Goal: Information Seeking & Learning: Compare options

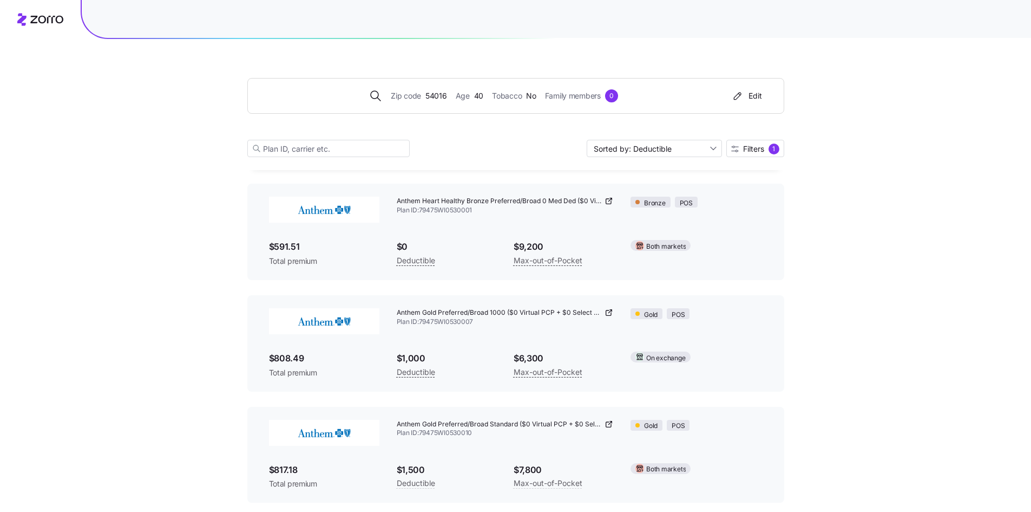
click at [757, 95] on div "Edit" at bounding box center [746, 95] width 31 height 11
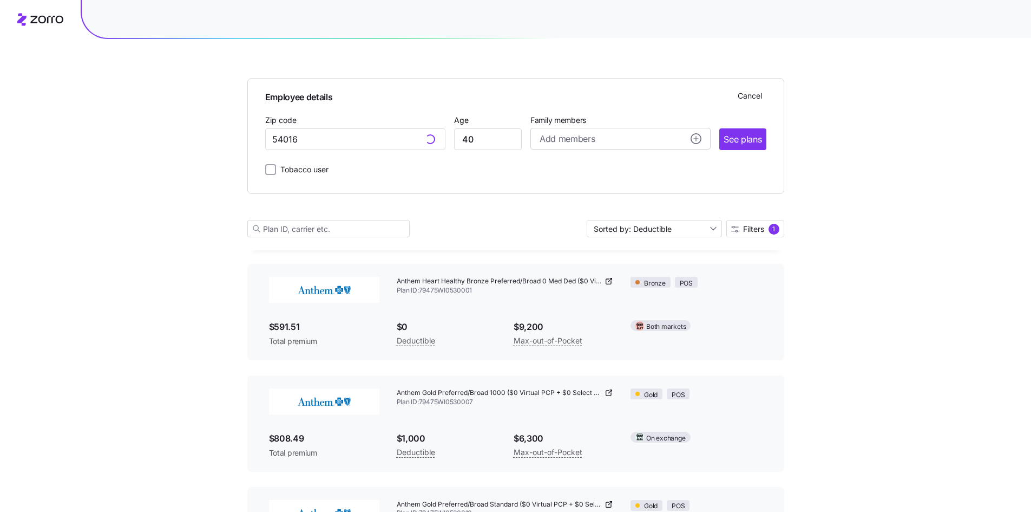
scroll to position [134, 0]
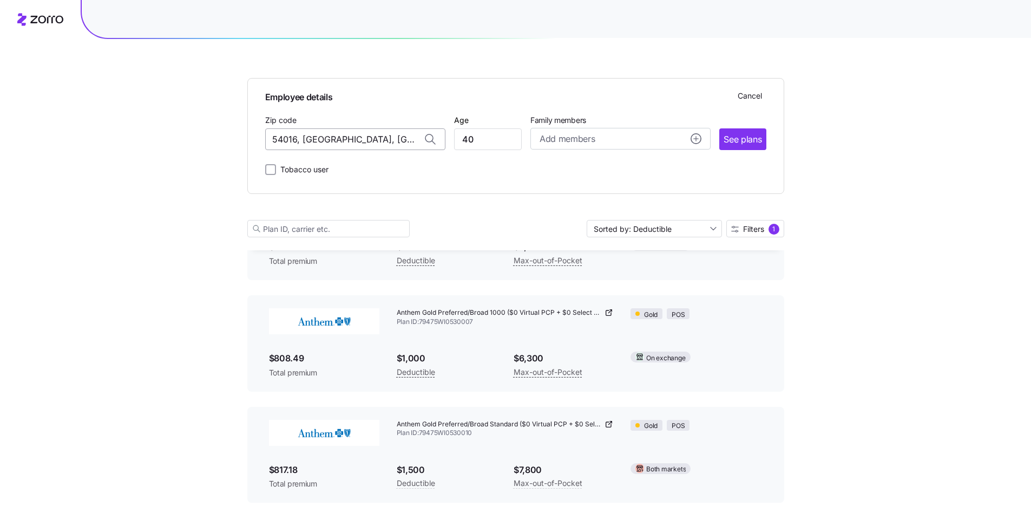
click at [398, 139] on input "54016, [GEOGRAPHIC_DATA], [GEOGRAPHIC_DATA]" at bounding box center [355, 139] width 180 height 22
drag, startPoint x: 388, startPoint y: 138, endPoint x: 187, endPoint y: 139, distance: 200.8
click at [187, 139] on div "Employee details Cancel Zip code 54016, [GEOGRAPHIC_DATA], [GEOGRAPHIC_DATA] Ag…" at bounding box center [515, 296] width 1031 height 860
click at [371, 167] on span "56716, [GEOGRAPHIC_DATA], [GEOGRAPHIC_DATA]" at bounding box center [353, 168] width 152 height 14
type input "56716, [GEOGRAPHIC_DATA], [GEOGRAPHIC_DATA]"
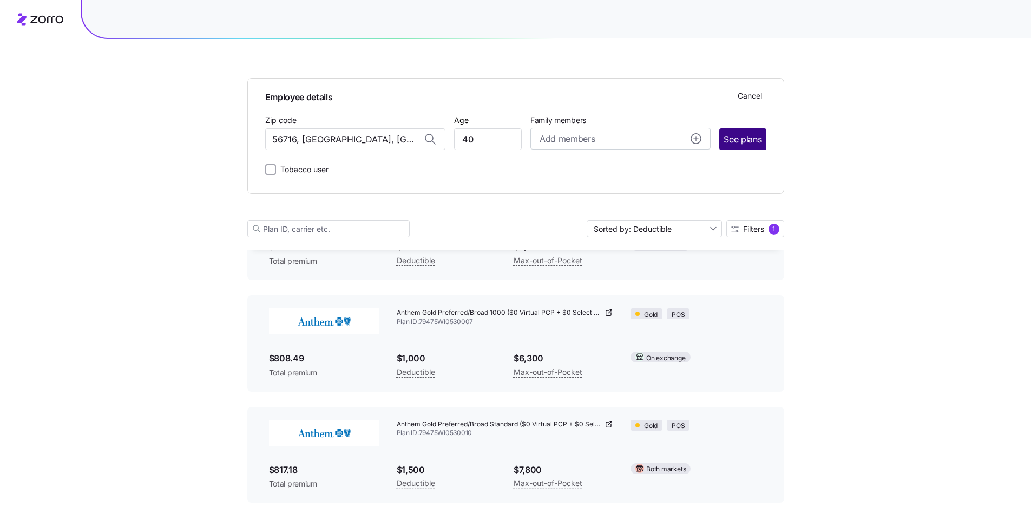
click at [750, 140] on span "See plans" at bounding box center [743, 140] width 38 height 14
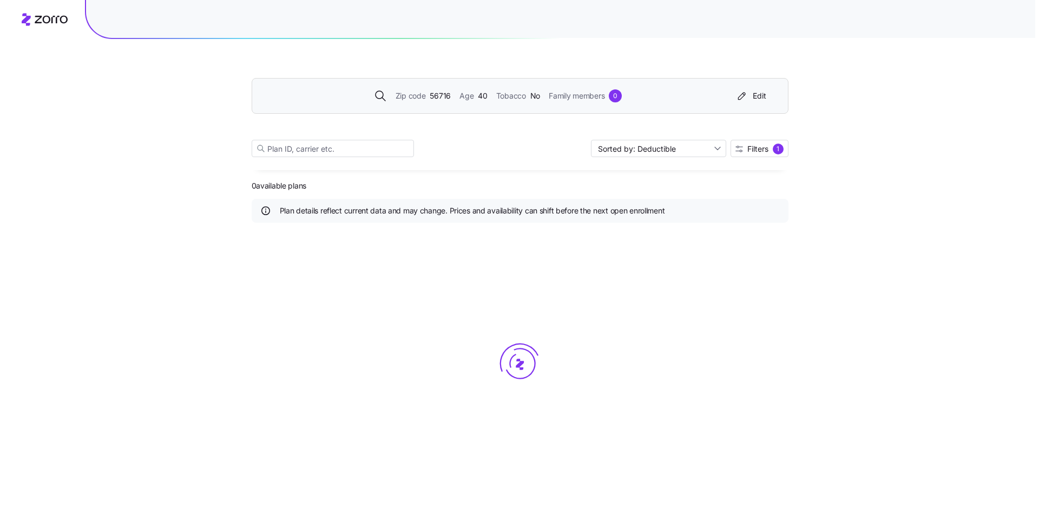
scroll to position [0, 0]
click at [764, 152] on span "Filters" at bounding box center [757, 149] width 21 height 8
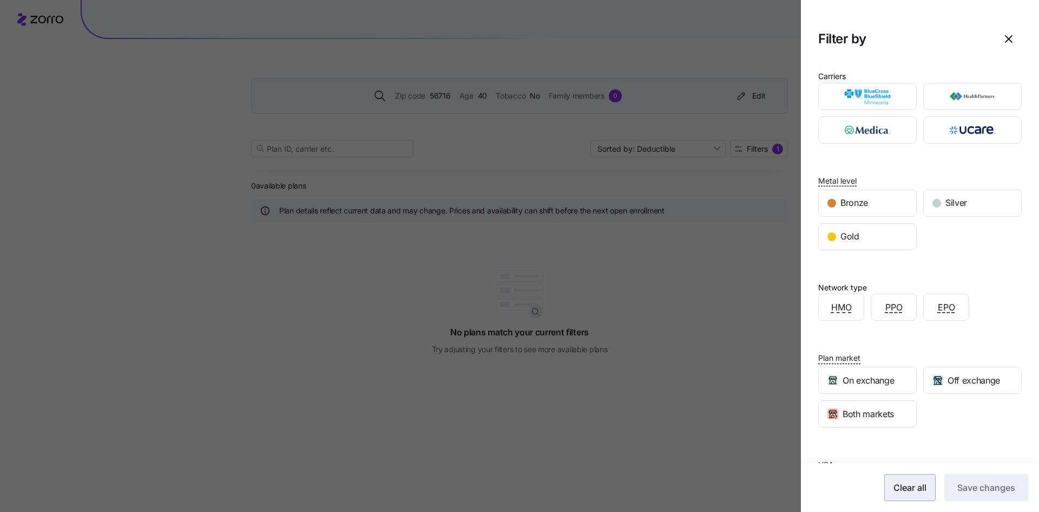
click at [902, 483] on span "Clear all" at bounding box center [910, 487] width 33 height 13
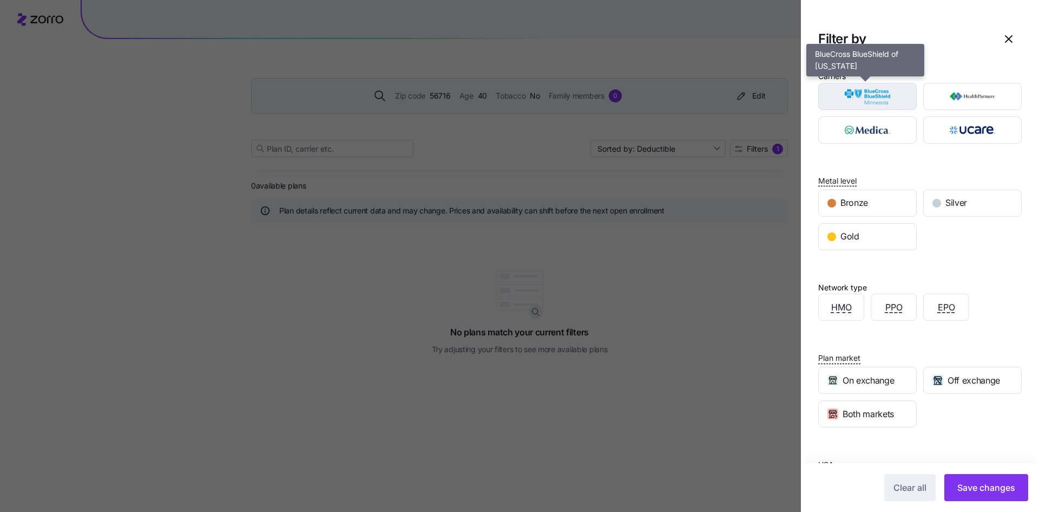
click at [858, 100] on img "button" at bounding box center [868, 97] width 80 height 22
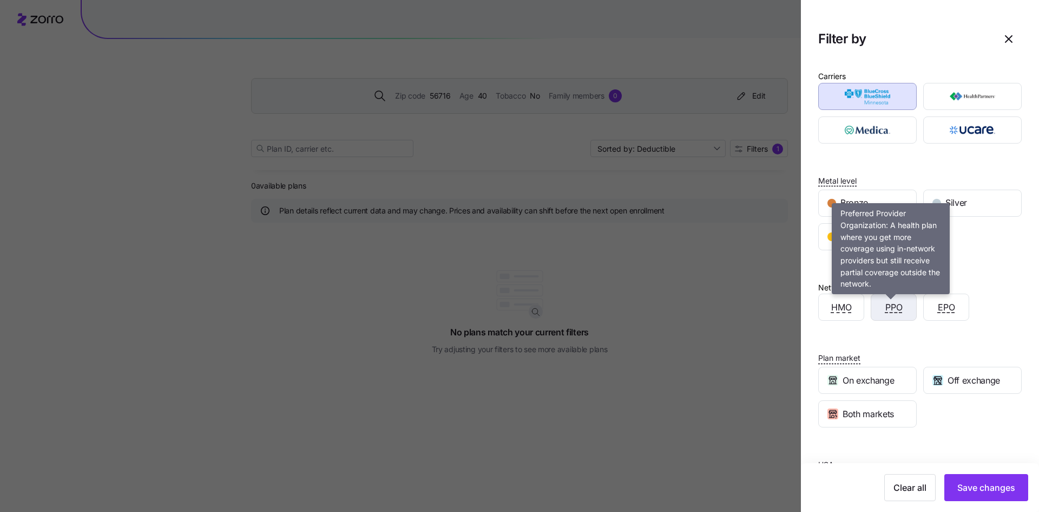
click at [892, 305] on span "PPO" at bounding box center [894, 307] width 17 height 14
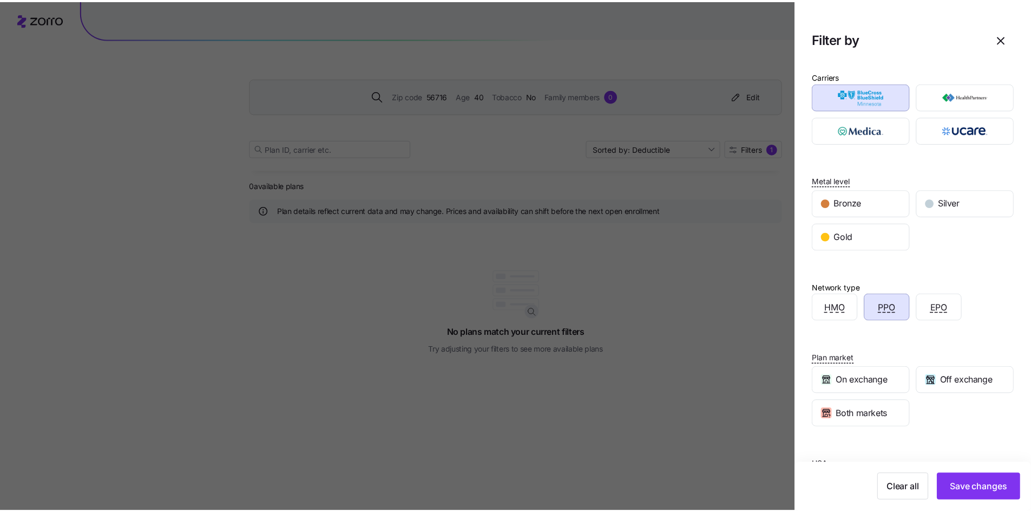
scroll to position [55, 0]
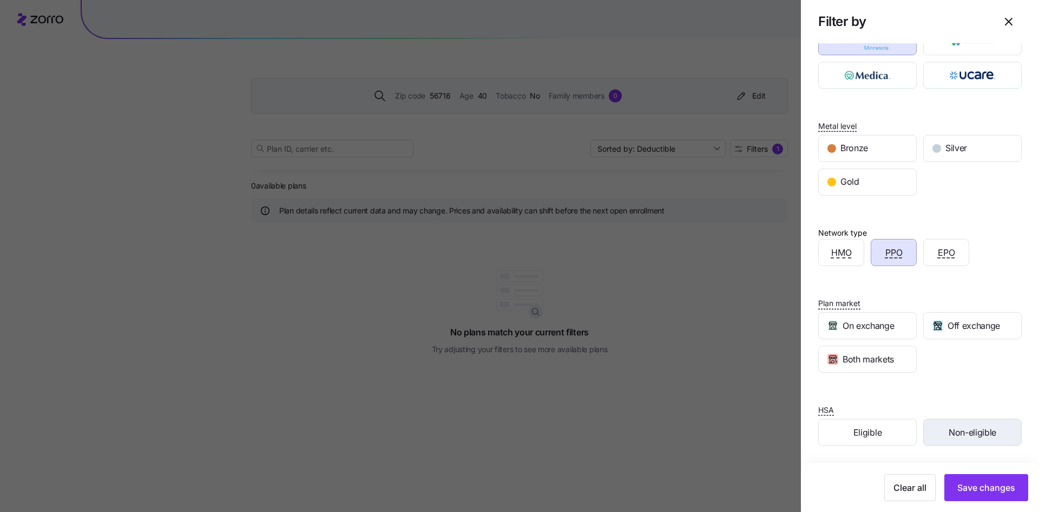
click at [966, 430] on span "Non-eligible" at bounding box center [973, 432] width 48 height 14
click at [968, 488] on span "Save changes" at bounding box center [987, 487] width 58 height 13
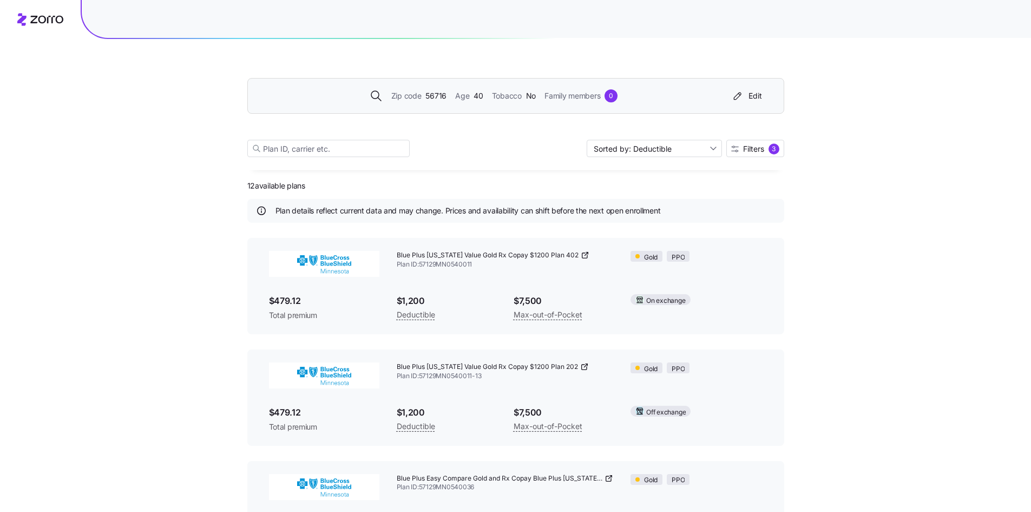
click at [581, 254] on icon at bounding box center [585, 255] width 9 height 9
click at [759, 96] on div "Edit" at bounding box center [746, 95] width 31 height 11
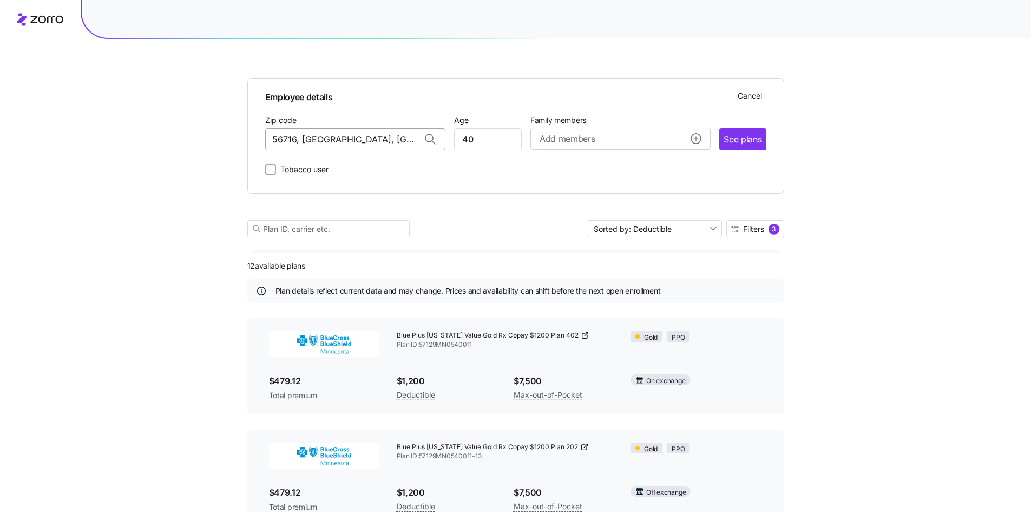
click at [404, 139] on input "56716, [GEOGRAPHIC_DATA], [GEOGRAPHIC_DATA]" at bounding box center [355, 139] width 180 height 22
drag, startPoint x: 408, startPoint y: 138, endPoint x: 109, endPoint y: 135, distance: 299.4
click at [109, 135] on div "Employee details Cancel Zip code 56716, [GEOGRAPHIC_DATA], [GEOGRAPHIC_DATA] Ag…" at bounding box center [515, 430] width 1031 height 860
type input "56716, [GEOGRAPHIC_DATA], [GEOGRAPHIC_DATA]"
click at [759, 145] on span "See plans" at bounding box center [743, 140] width 38 height 14
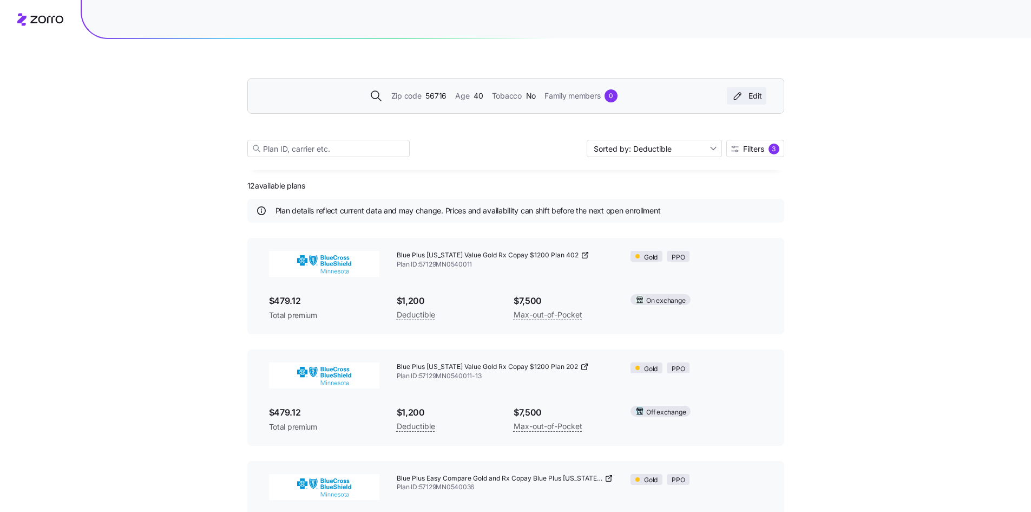
click at [750, 93] on div "Edit" at bounding box center [746, 95] width 31 height 11
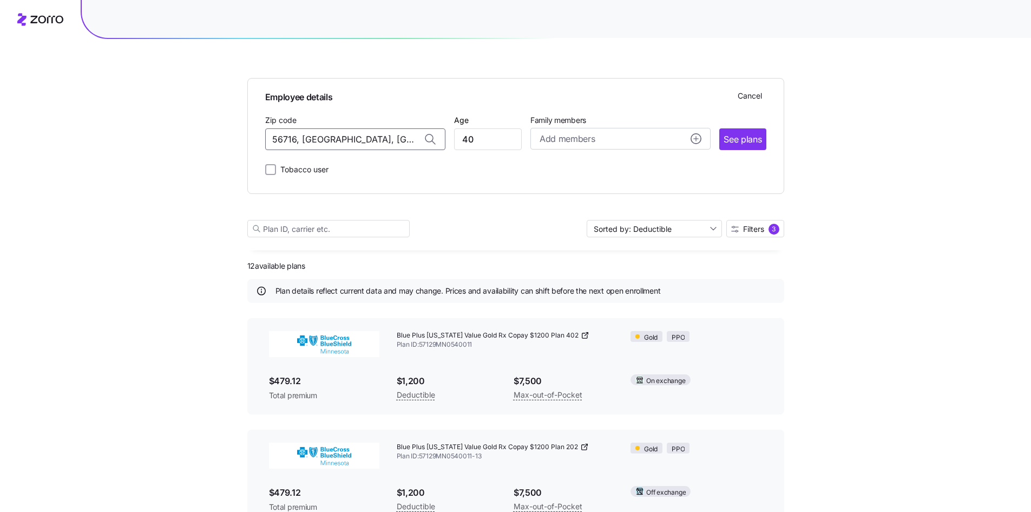
drag, startPoint x: 382, startPoint y: 136, endPoint x: 168, endPoint y: 139, distance: 213.8
click at [168, 139] on div "Employee details Cancel Zip code 56716, [GEOGRAPHIC_DATA], [GEOGRAPHIC_DATA] Ag…" at bounding box center [515, 430] width 1031 height 860
click at [356, 166] on span "58201, [GEOGRAPHIC_DATA], [GEOGRAPHIC_DATA]" at bounding box center [353, 168] width 152 height 14
type input "58201, [GEOGRAPHIC_DATA], [GEOGRAPHIC_DATA]"
click at [738, 141] on span "See plans" at bounding box center [743, 140] width 38 height 14
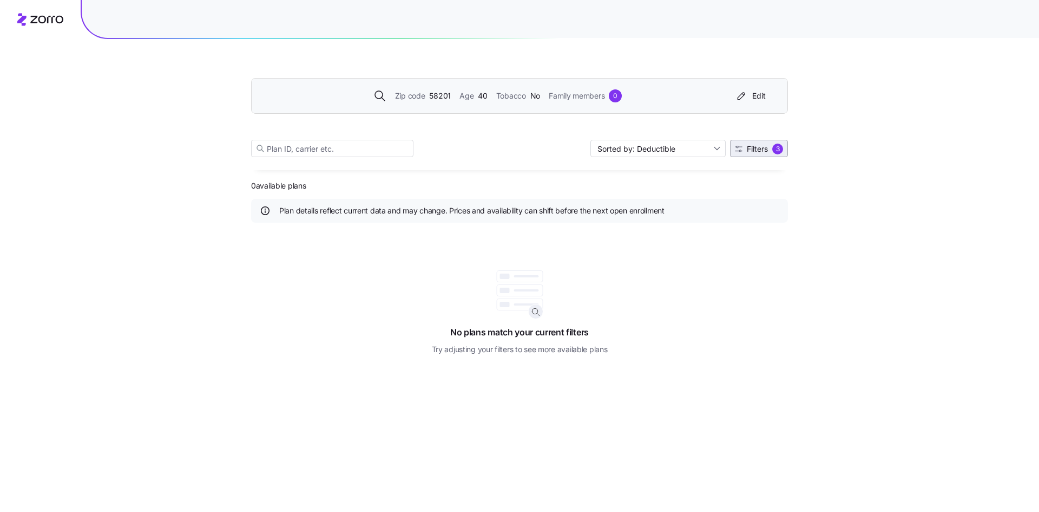
click at [742, 146] on icon "button" at bounding box center [739, 149] width 8 height 8
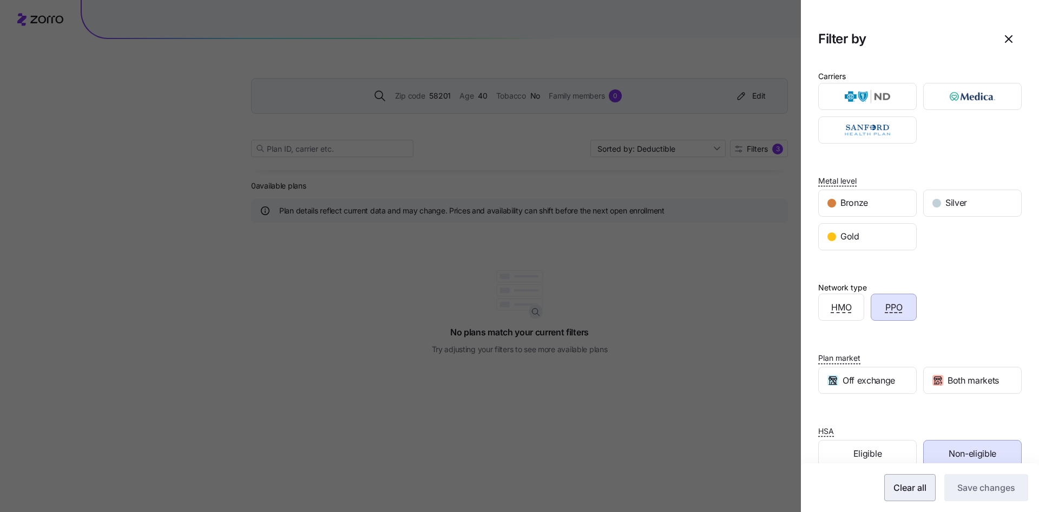
click at [899, 486] on span "Clear all" at bounding box center [910, 487] width 33 height 13
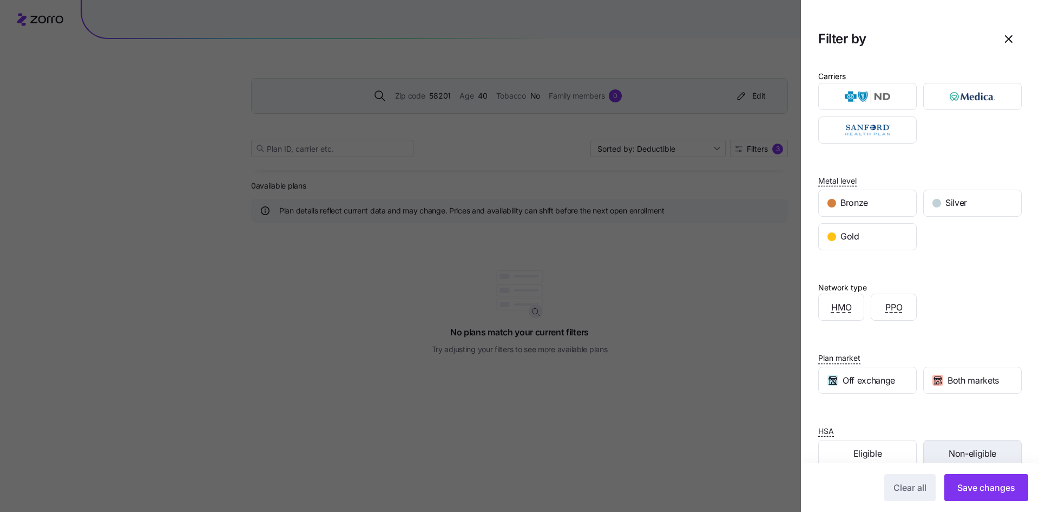
click at [955, 456] on span "Non-eligible" at bounding box center [973, 454] width 48 height 14
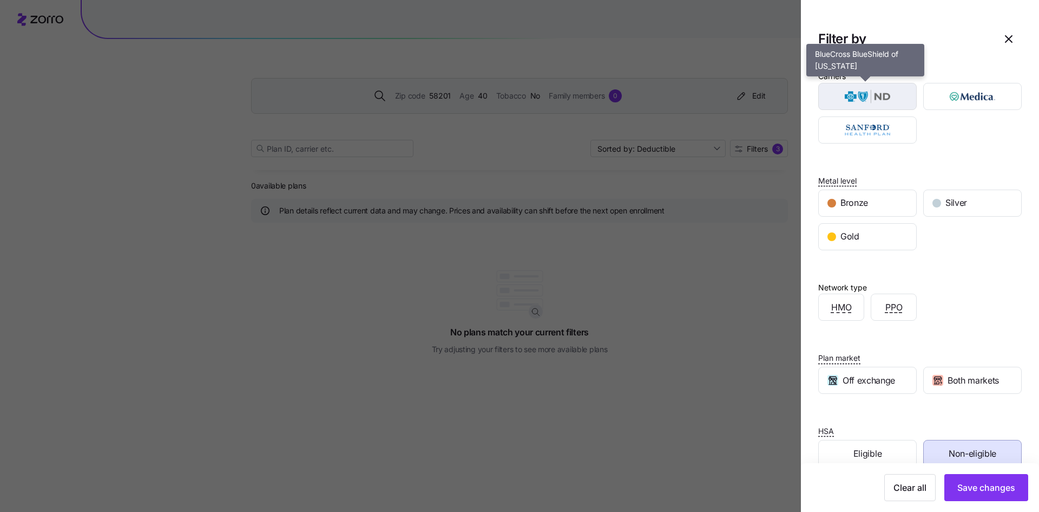
click at [870, 91] on img "button" at bounding box center [868, 97] width 80 height 22
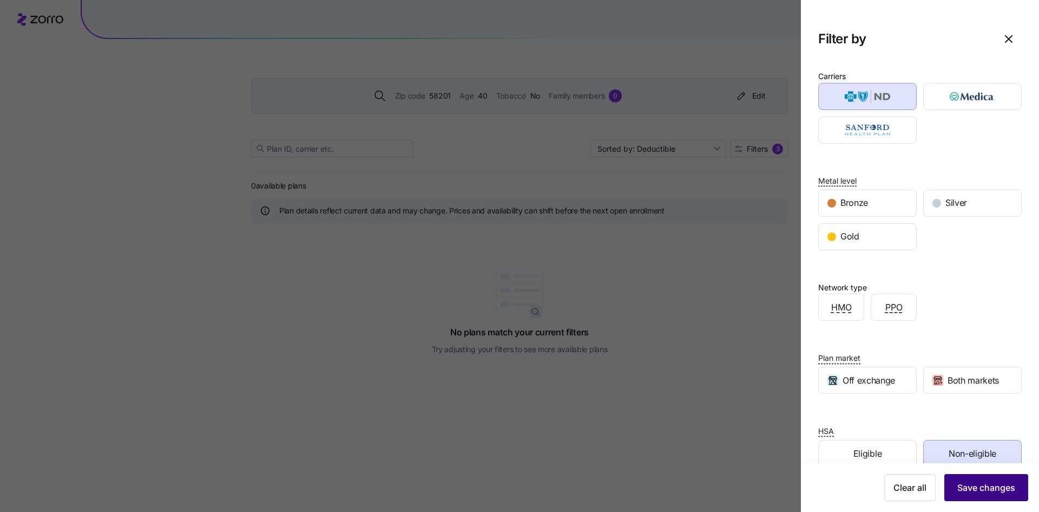
click at [973, 492] on span "Save changes" at bounding box center [987, 487] width 58 height 13
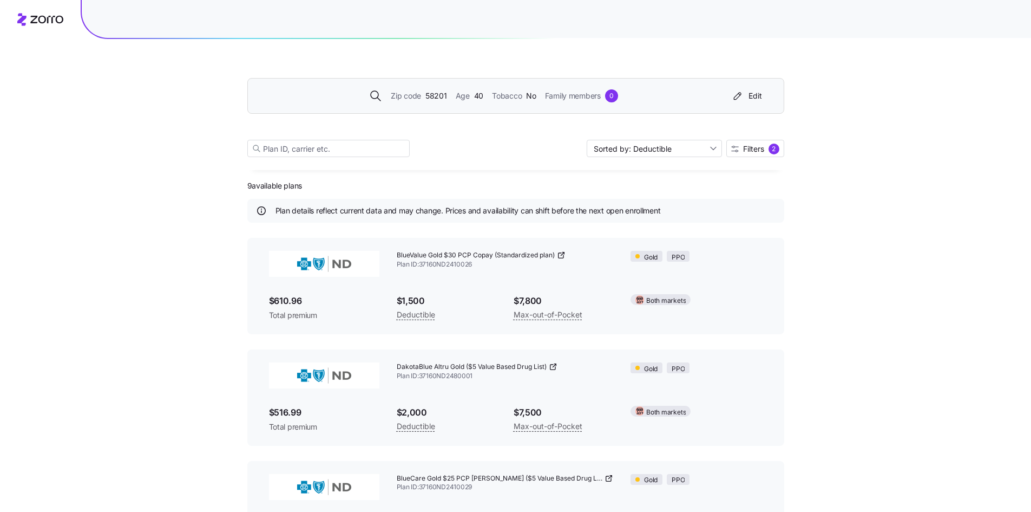
click at [562, 255] on icon at bounding box center [562, 253] width 3 height 3
click at [752, 95] on div "Edit" at bounding box center [746, 95] width 31 height 11
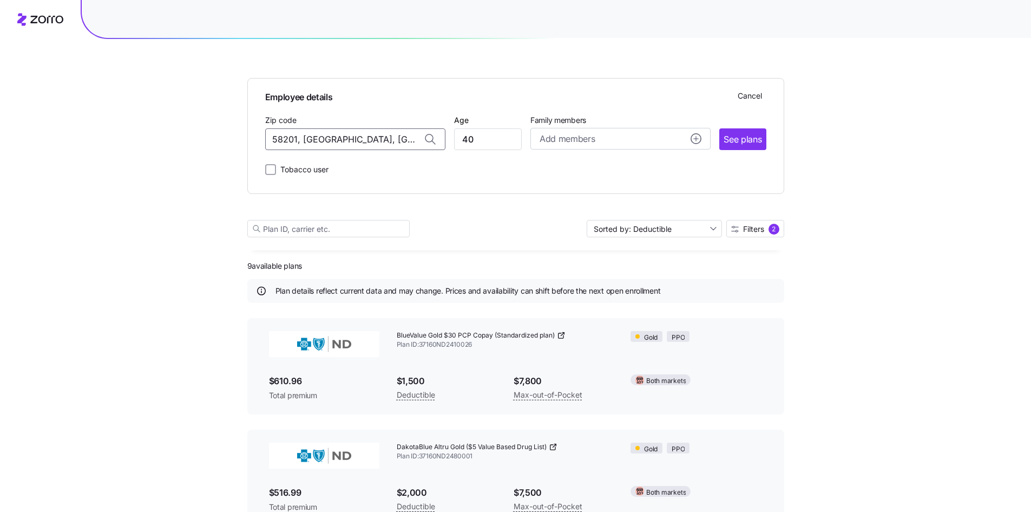
drag, startPoint x: 406, startPoint y: 137, endPoint x: 140, endPoint y: 129, distance: 265.9
click at [140, 129] on div "Employee details Cancel Zip code 58201, [GEOGRAPHIC_DATA], [GEOGRAPHIC_DATA] Ag…" at bounding box center [515, 430] width 1031 height 860
click at [349, 171] on span "54016, [GEOGRAPHIC_DATA], [GEOGRAPHIC_DATA]" at bounding box center [353, 168] width 152 height 14
type input "54016, [GEOGRAPHIC_DATA], [GEOGRAPHIC_DATA]"
click at [761, 142] on span "See plans" at bounding box center [743, 140] width 38 height 14
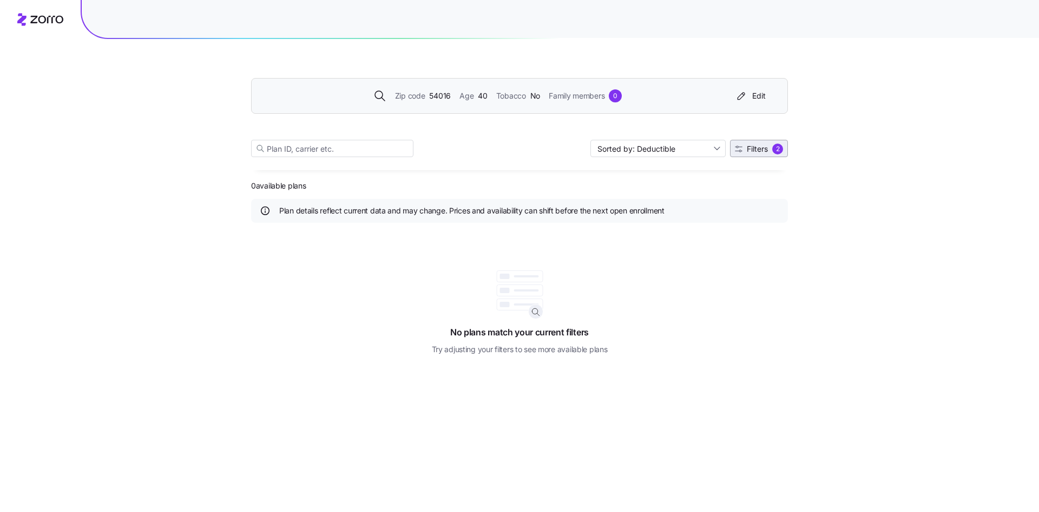
click at [759, 146] on span "Filters" at bounding box center [757, 149] width 21 height 8
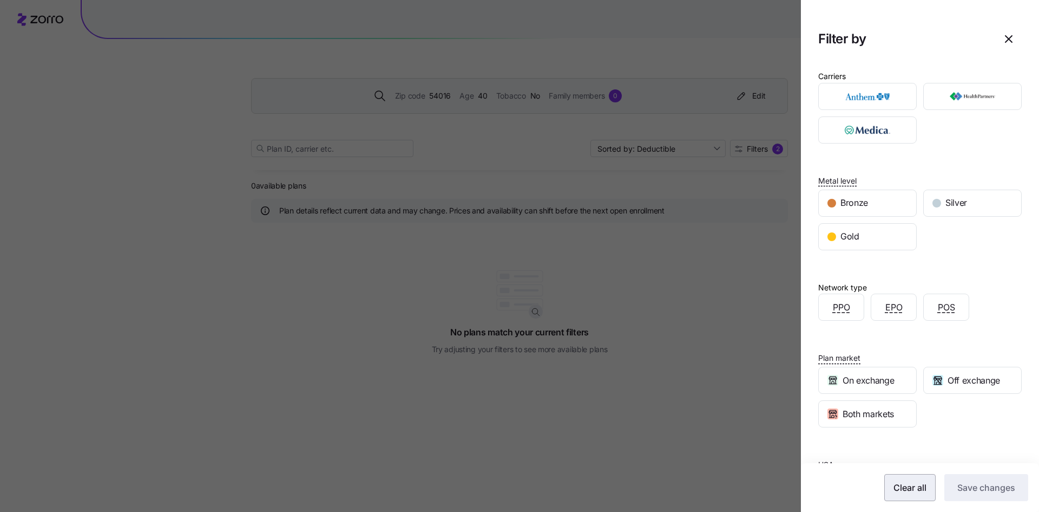
click at [904, 489] on span "Clear all" at bounding box center [910, 487] width 33 height 13
click at [981, 483] on span "Save changes" at bounding box center [987, 487] width 58 height 13
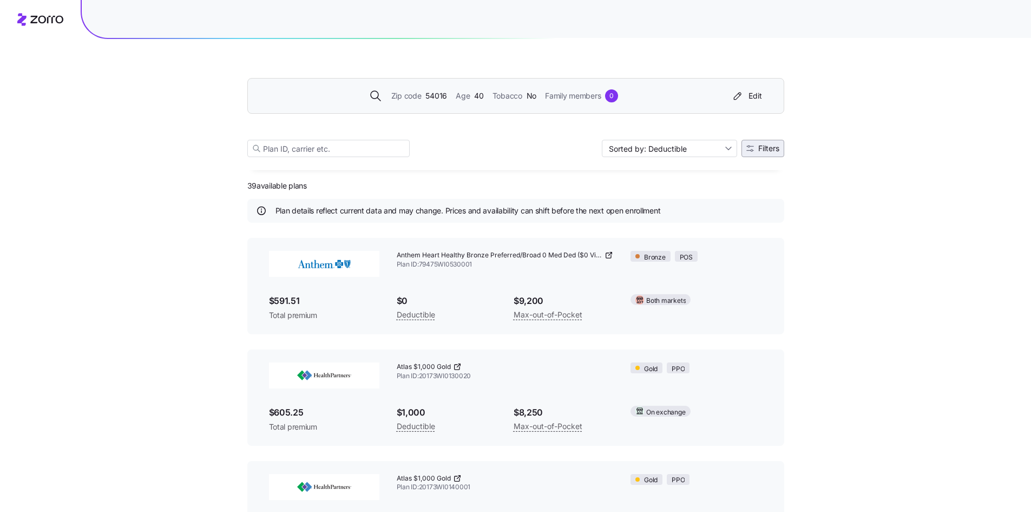
click at [749, 149] on icon "button" at bounding box center [750, 149] width 8 height 8
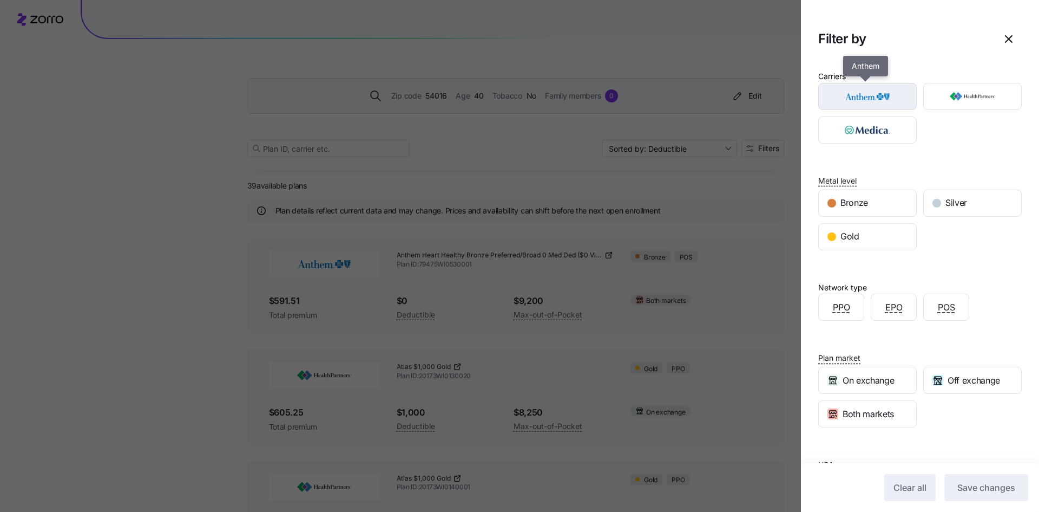
click at [867, 95] on img "button" at bounding box center [868, 97] width 80 height 22
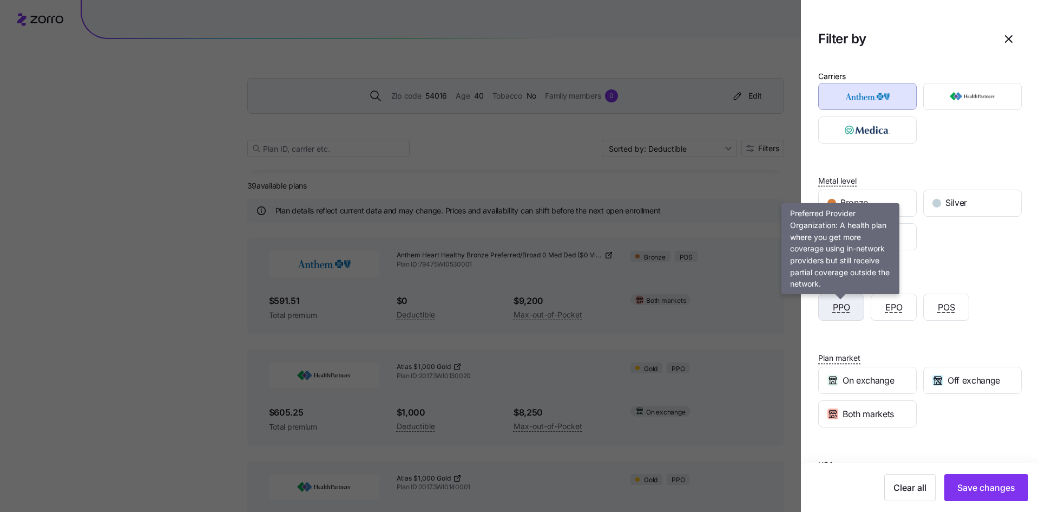
click at [833, 307] on span "PPO" at bounding box center [841, 307] width 17 height 14
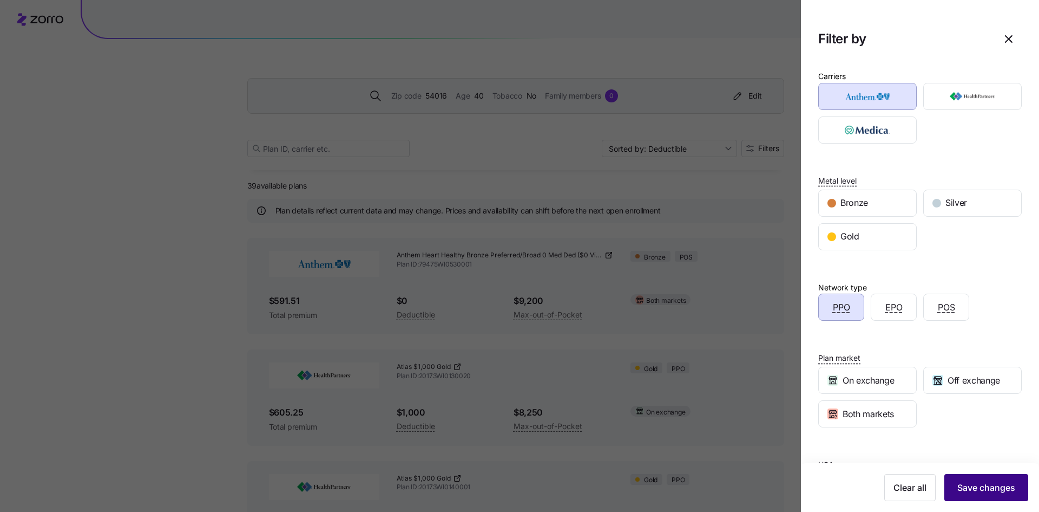
click at [995, 486] on span "Save changes" at bounding box center [987, 487] width 58 height 13
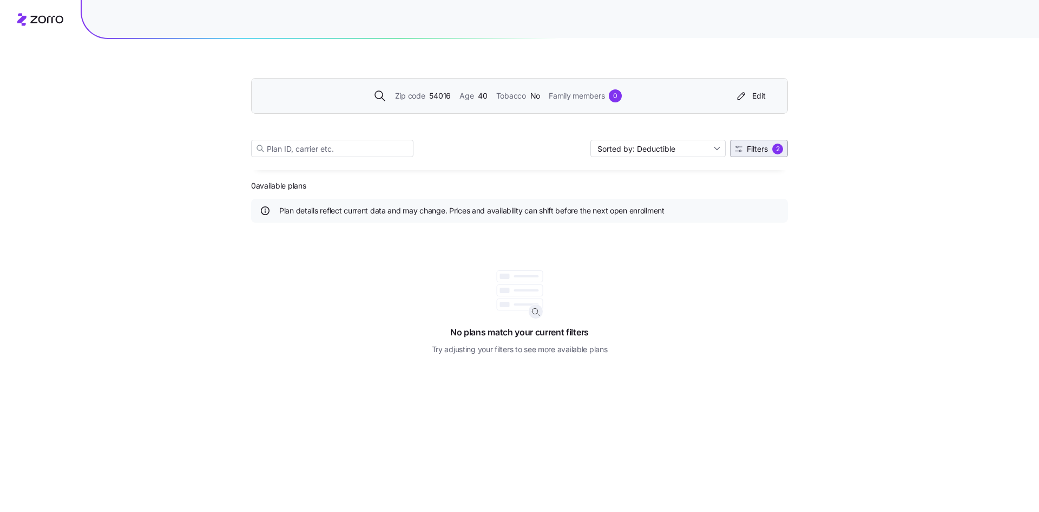
click at [777, 149] on div "2" at bounding box center [777, 148] width 11 height 11
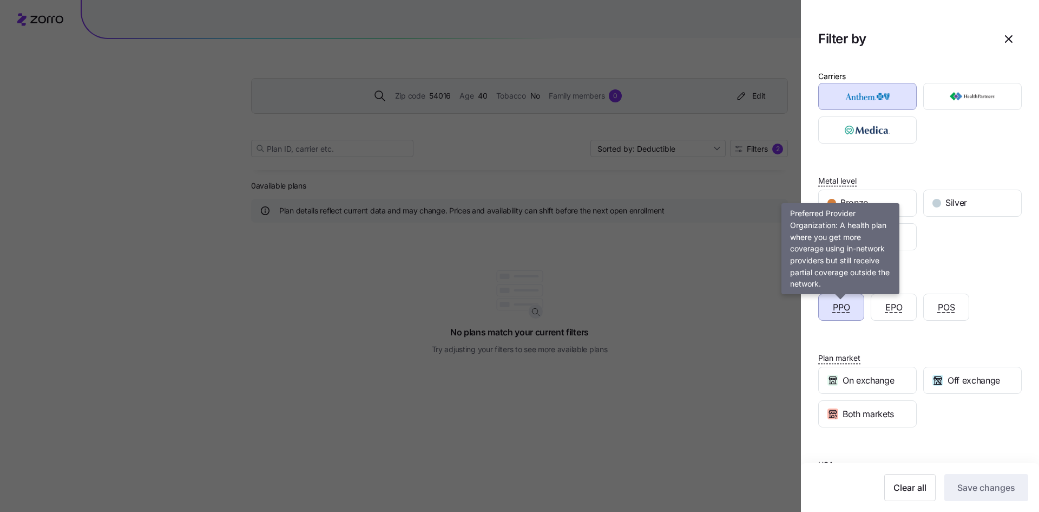
click at [833, 302] on span "PPO" at bounding box center [841, 307] width 17 height 14
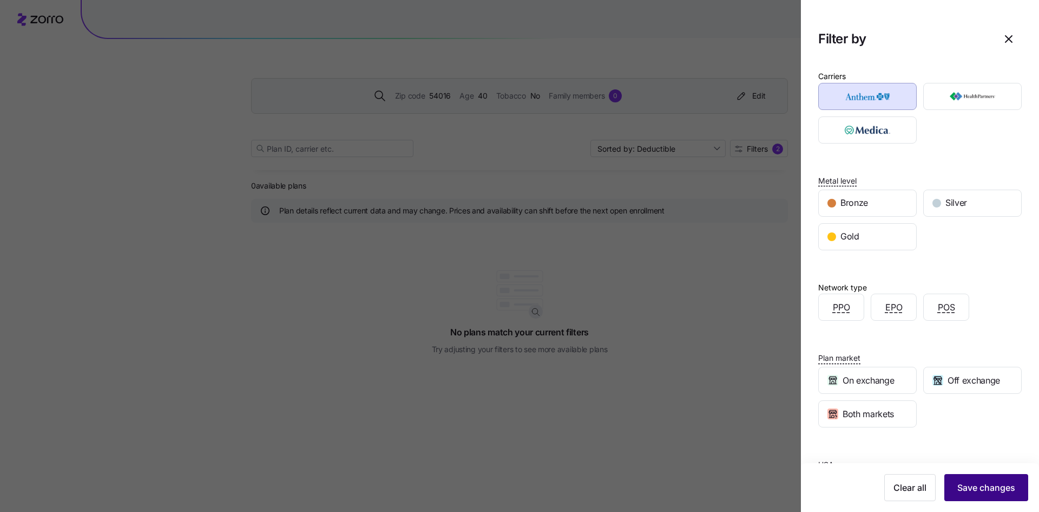
click at [983, 489] on span "Save changes" at bounding box center [987, 487] width 58 height 13
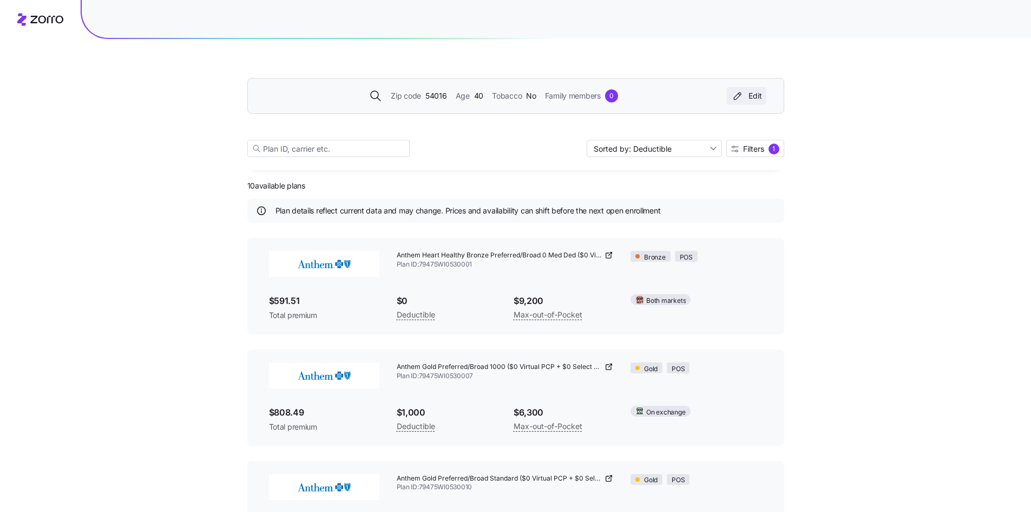
click at [762, 95] on button "Edit" at bounding box center [747, 95] width 40 height 17
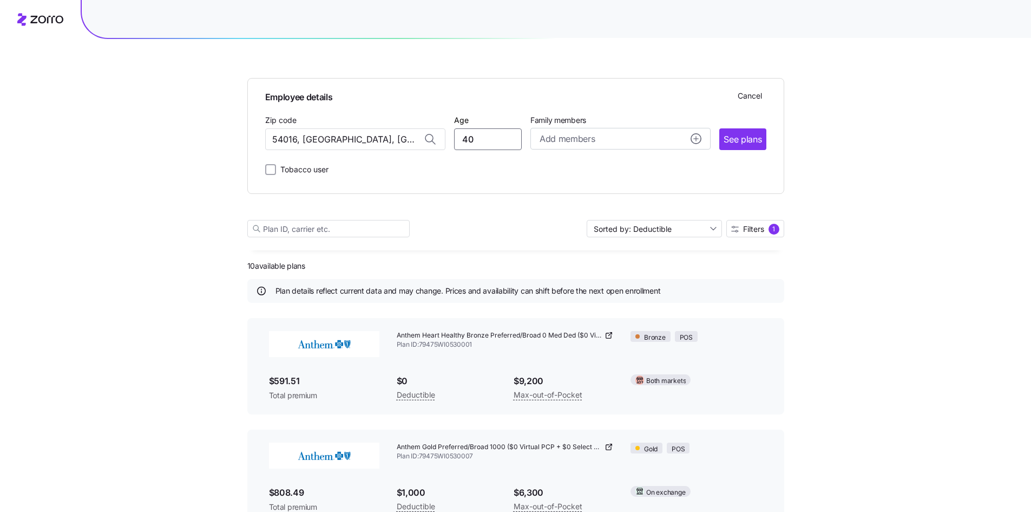
click at [494, 140] on input "40" at bounding box center [488, 139] width 68 height 22
type input "49"
click at [753, 142] on span "See plans" at bounding box center [743, 140] width 38 height 14
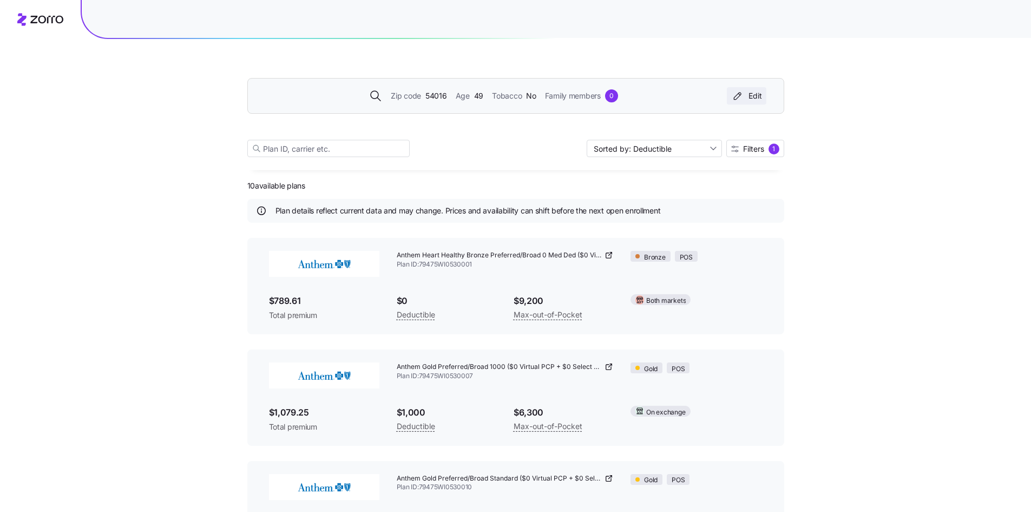
click at [752, 95] on div "Edit" at bounding box center [746, 95] width 31 height 11
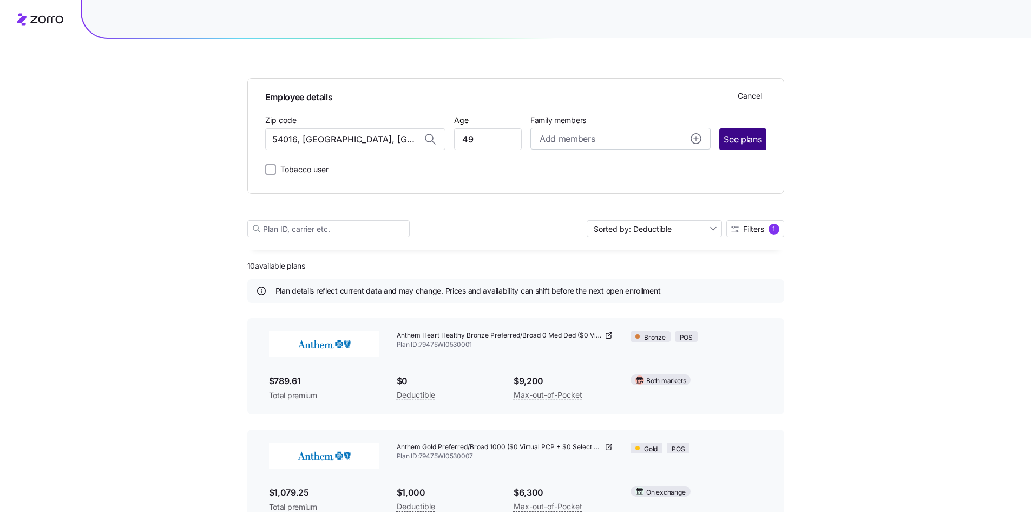
click at [765, 138] on button "See plans" at bounding box center [742, 139] width 47 height 22
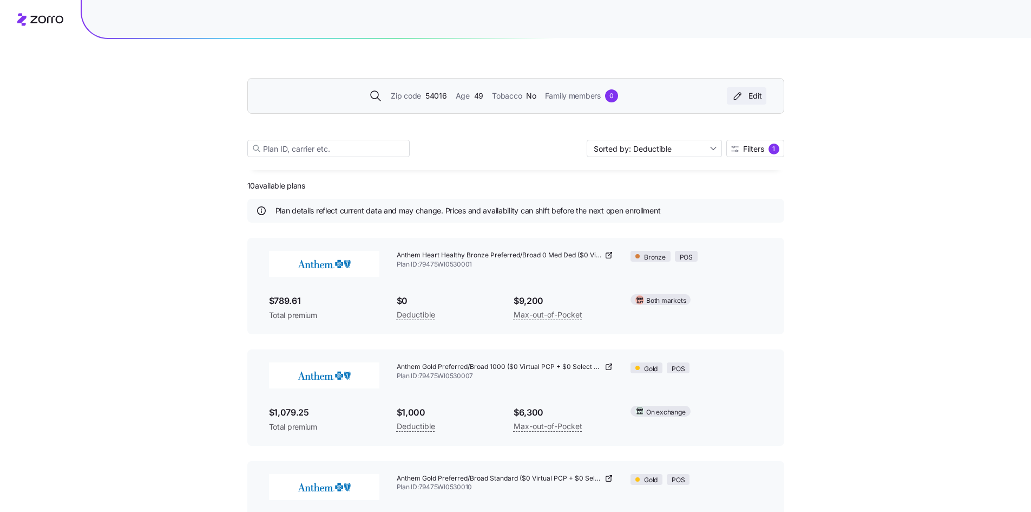
click at [752, 95] on div "Edit" at bounding box center [746, 95] width 31 height 11
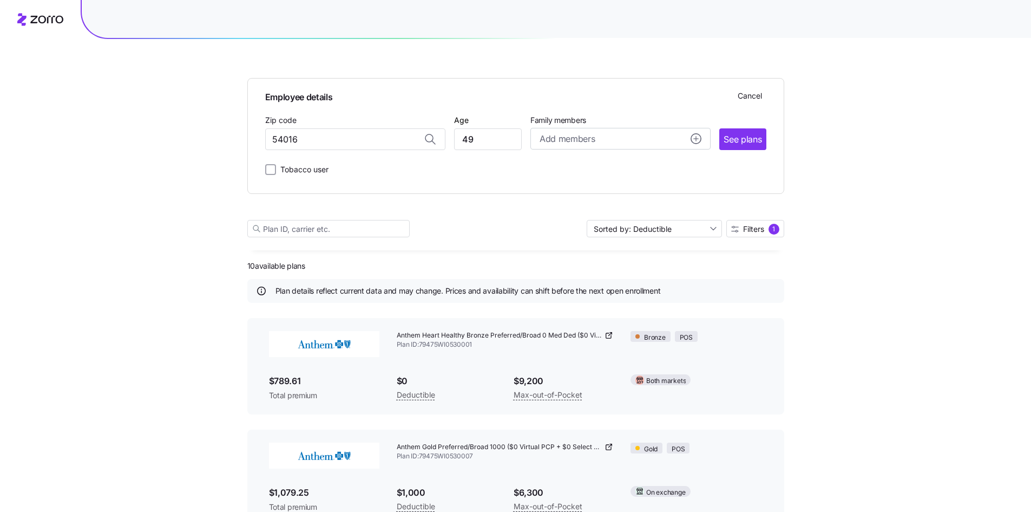
type input "54016, [GEOGRAPHIC_DATA], [GEOGRAPHIC_DATA]"
drag, startPoint x: 507, startPoint y: 139, endPoint x: 407, endPoint y: 136, distance: 100.7
click at [407, 136] on div "Zip code 54016, [GEOGRAPHIC_DATA], [GEOGRAPHIC_DATA] Age [DEMOGRAPHIC_DATA] Fam…" at bounding box center [515, 131] width 501 height 37
type input "59"
click at [742, 138] on span "See plans" at bounding box center [743, 140] width 38 height 14
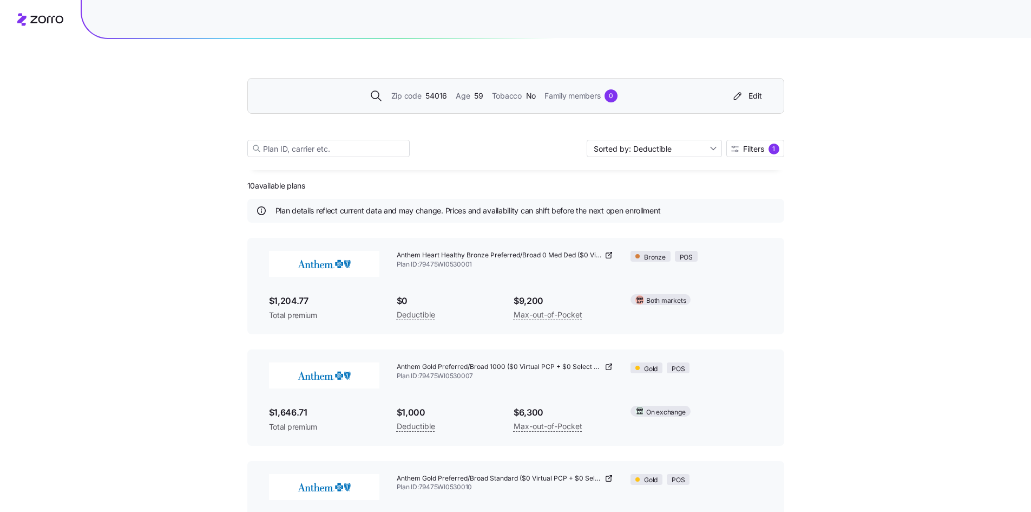
click at [848, 318] on div "Zip code 54016 Age [DEMOGRAPHIC_DATA] Tobacco No Family members 0 Edit Sorted b…" at bounding box center [515, 390] width 1031 height 780
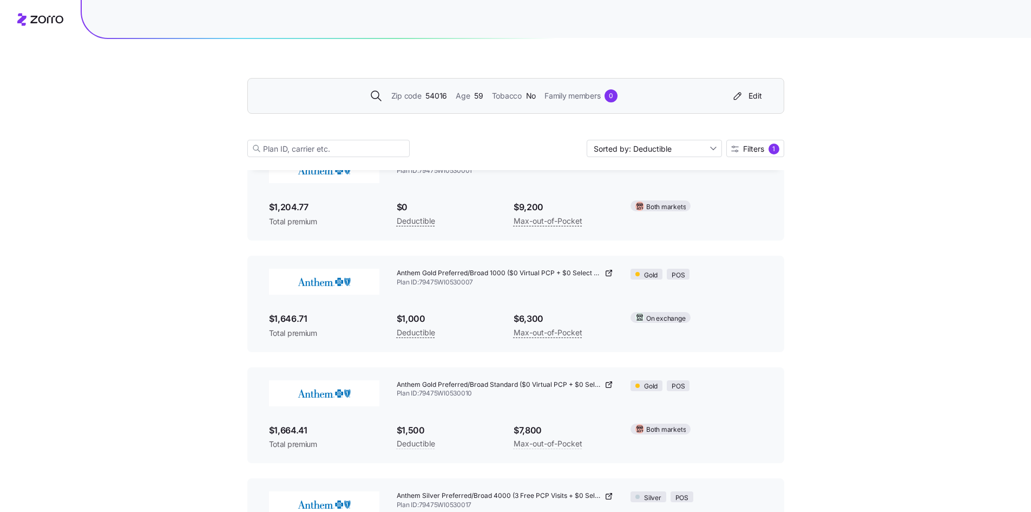
scroll to position [0, 0]
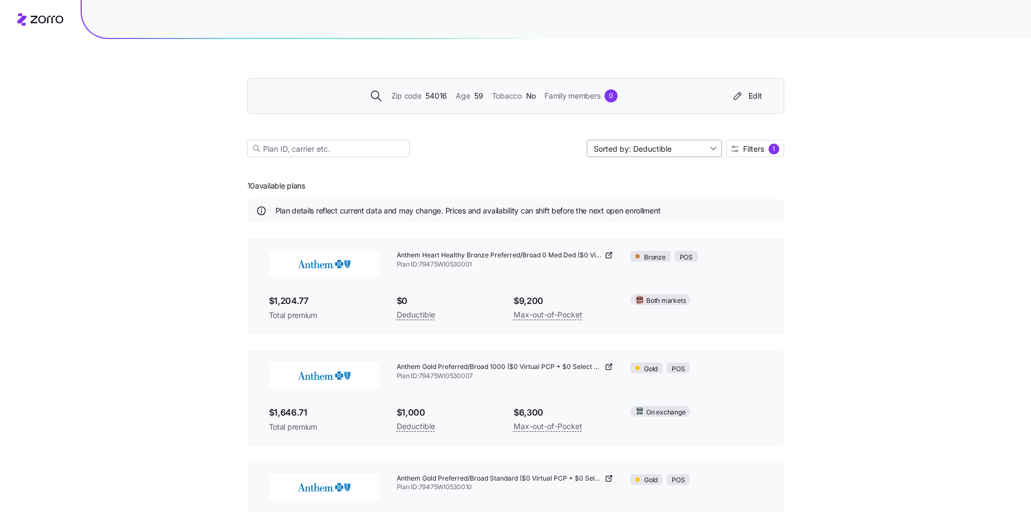
click at [699, 147] on input "Sorted by: Deductible" at bounding box center [654, 148] width 135 height 17
click at [676, 174] on div "Premium" at bounding box center [653, 174] width 127 height 16
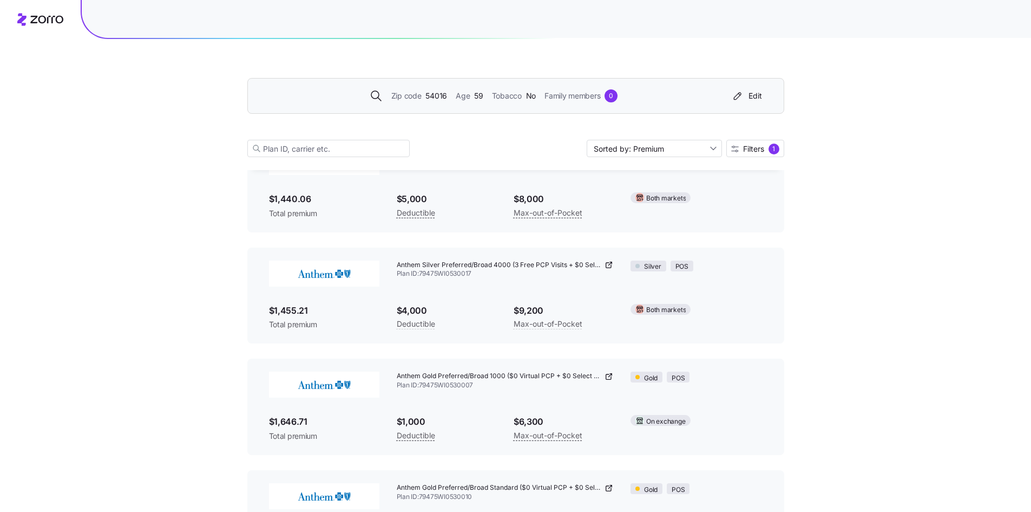
scroll to position [840, 0]
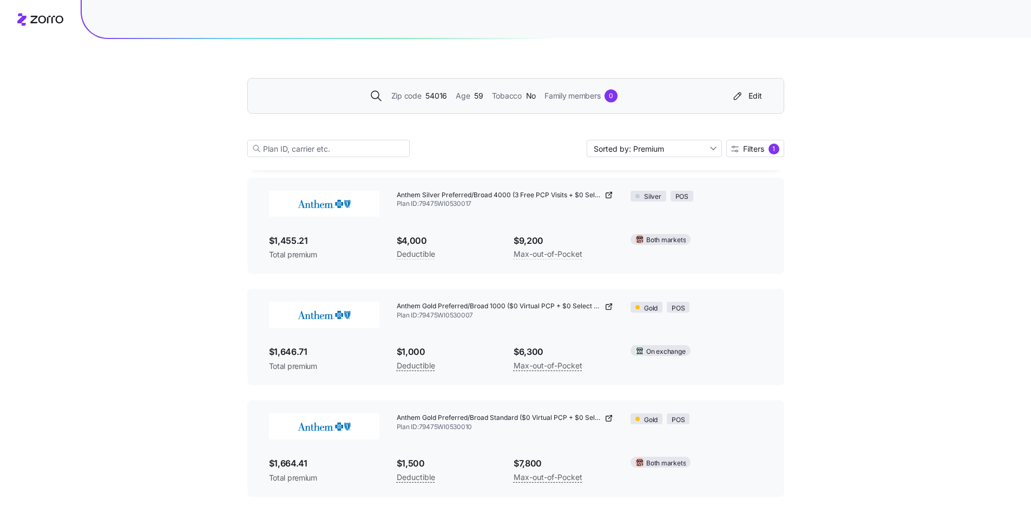
drag, startPoint x: 900, startPoint y: 320, endPoint x: 866, endPoint y: 310, distance: 35.1
click at [634, 150] on input "Sorted by: Premium" at bounding box center [654, 148] width 135 height 17
click at [639, 192] on div "Deductible" at bounding box center [653, 190] width 127 height 16
type input "Sorted by: Deductible"
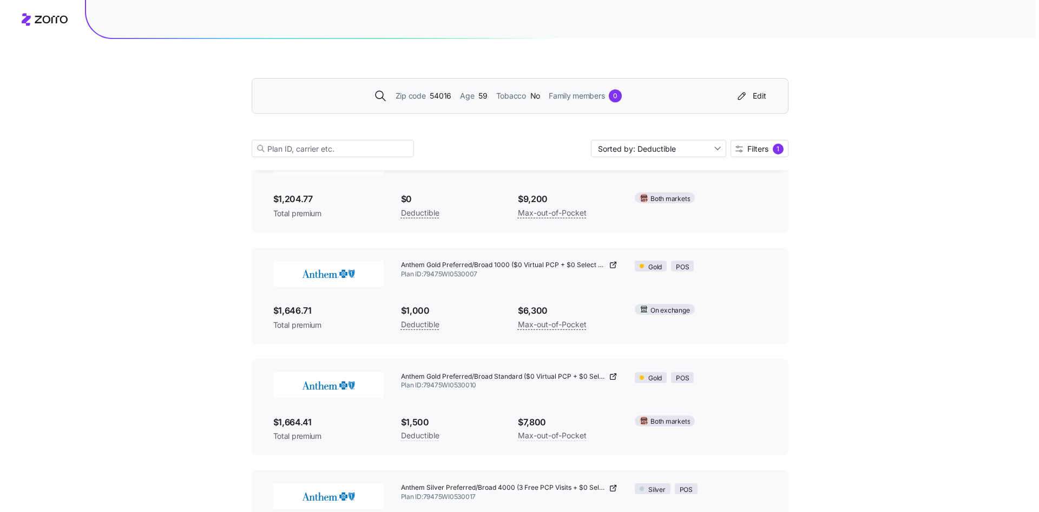
scroll to position [169, 0]
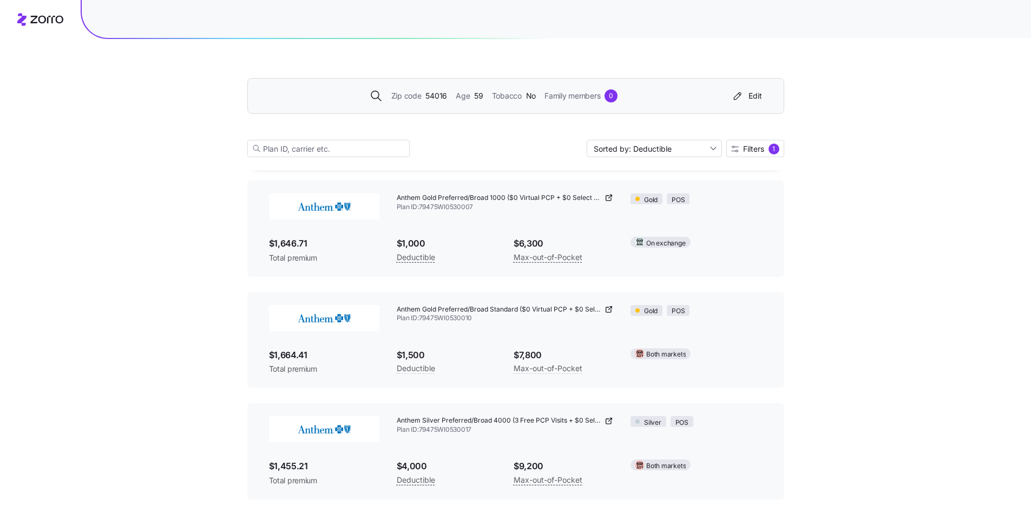
click at [473, 388] on div "Anthem Gold Preferred/Broad Standard ($0 Virtual PCP + $0 Select Drugs + Incent…" at bounding box center [515, 340] width 537 height 96
click at [753, 149] on span "Filters" at bounding box center [753, 149] width 21 height 8
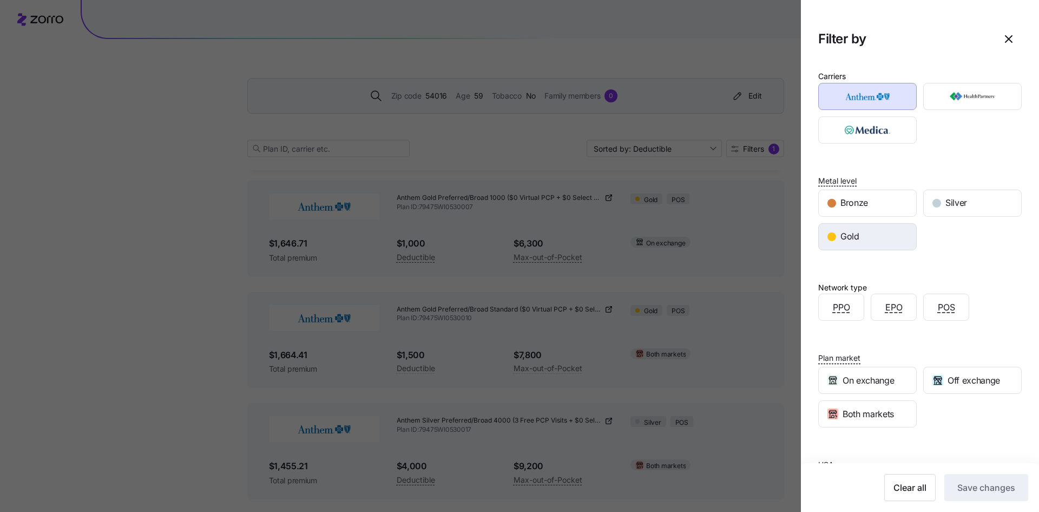
click at [864, 236] on div "Gold" at bounding box center [867, 237] width 97 height 26
click at [965, 492] on span "Save changes" at bounding box center [987, 487] width 58 height 13
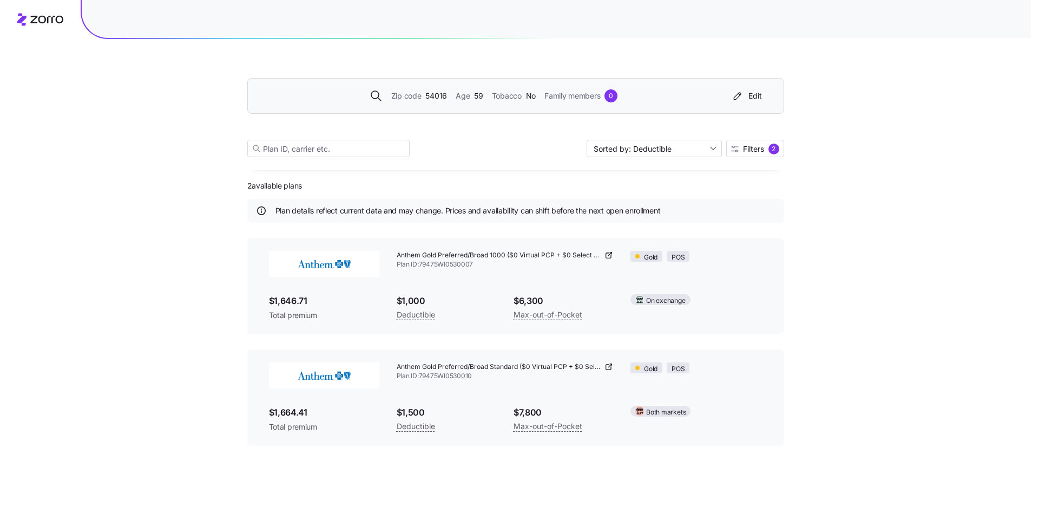
scroll to position [0, 0]
click at [128, 173] on div "Zip code 54016 Age [DEMOGRAPHIC_DATA] Tobacco No Family members 0 Edit Sorted b…" at bounding box center [519, 256] width 1039 height 512
click at [140, 231] on div "Zip code 54016 Age [DEMOGRAPHIC_DATA] Tobacco No Family members 0 Edit Sorted b…" at bounding box center [519, 256] width 1039 height 512
